Goal: Check status: Check status

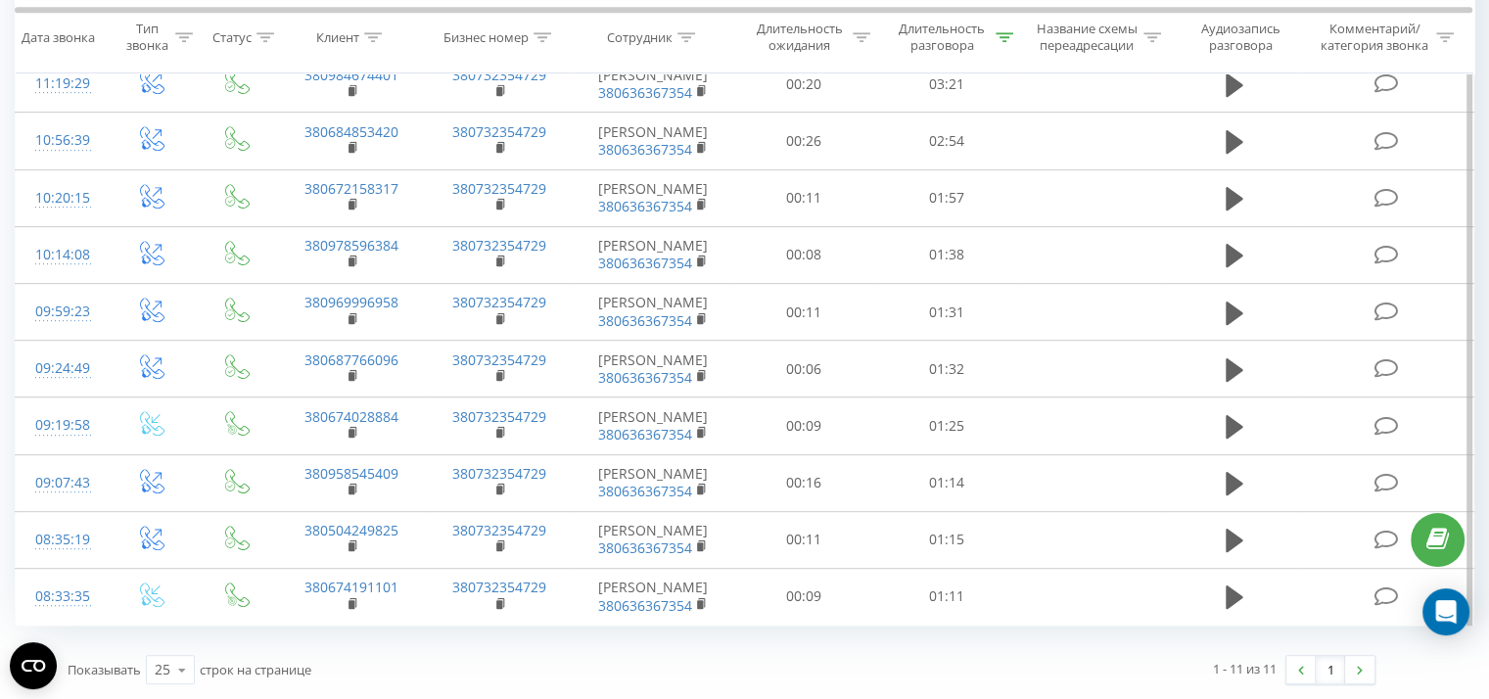
scroll to position [1123, 0]
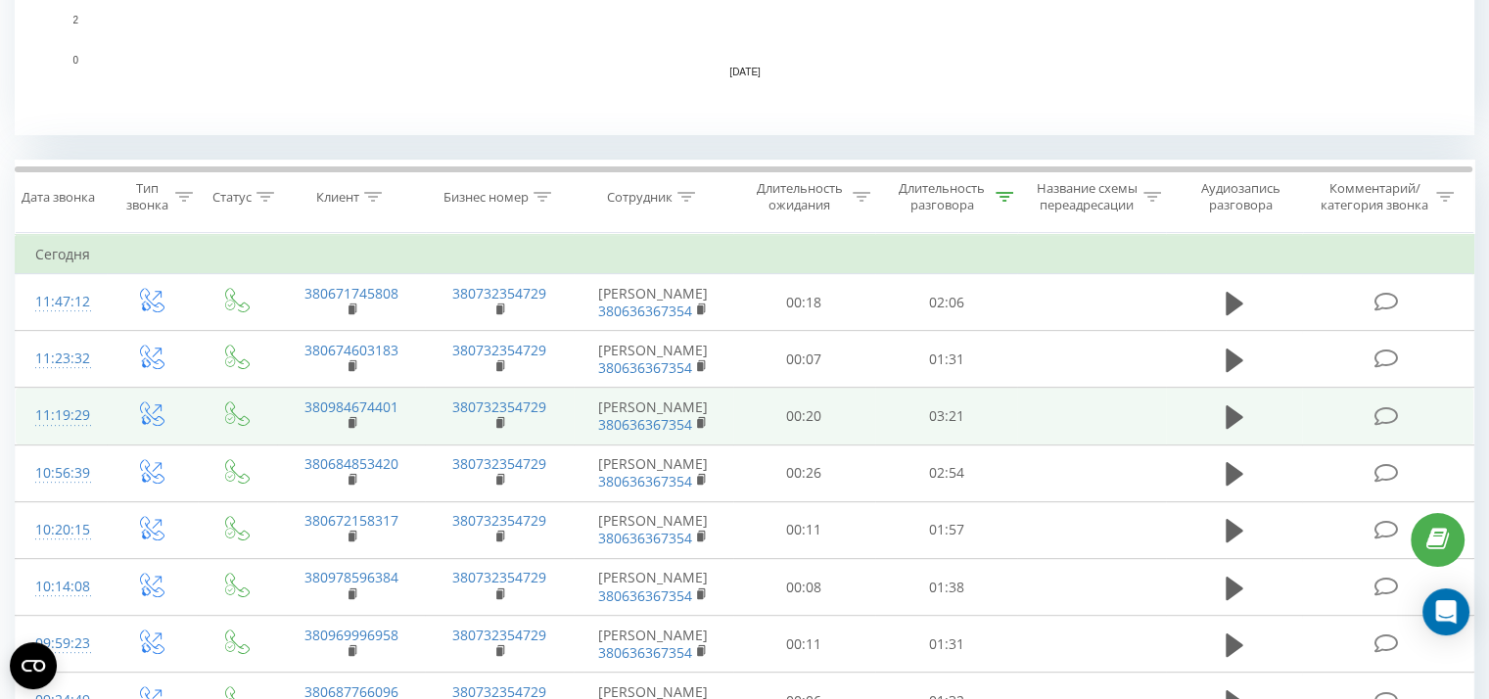
scroll to position [1194, 0]
